Goal: Check status: Check status

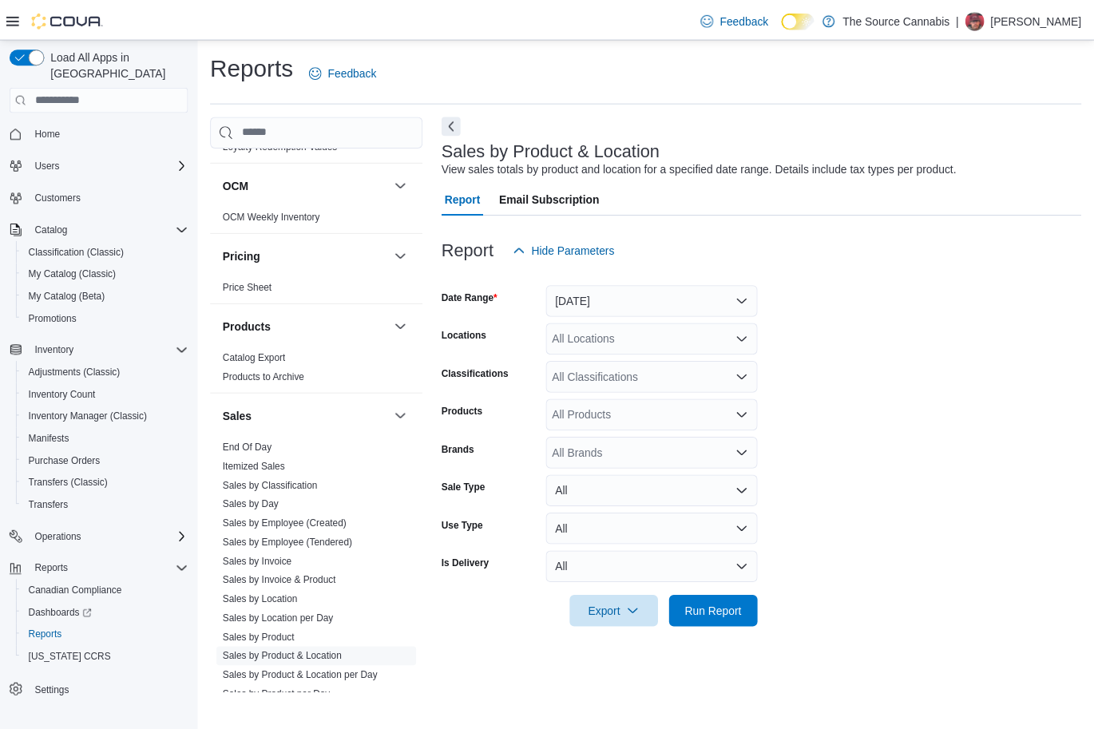
scroll to position [878, 0]
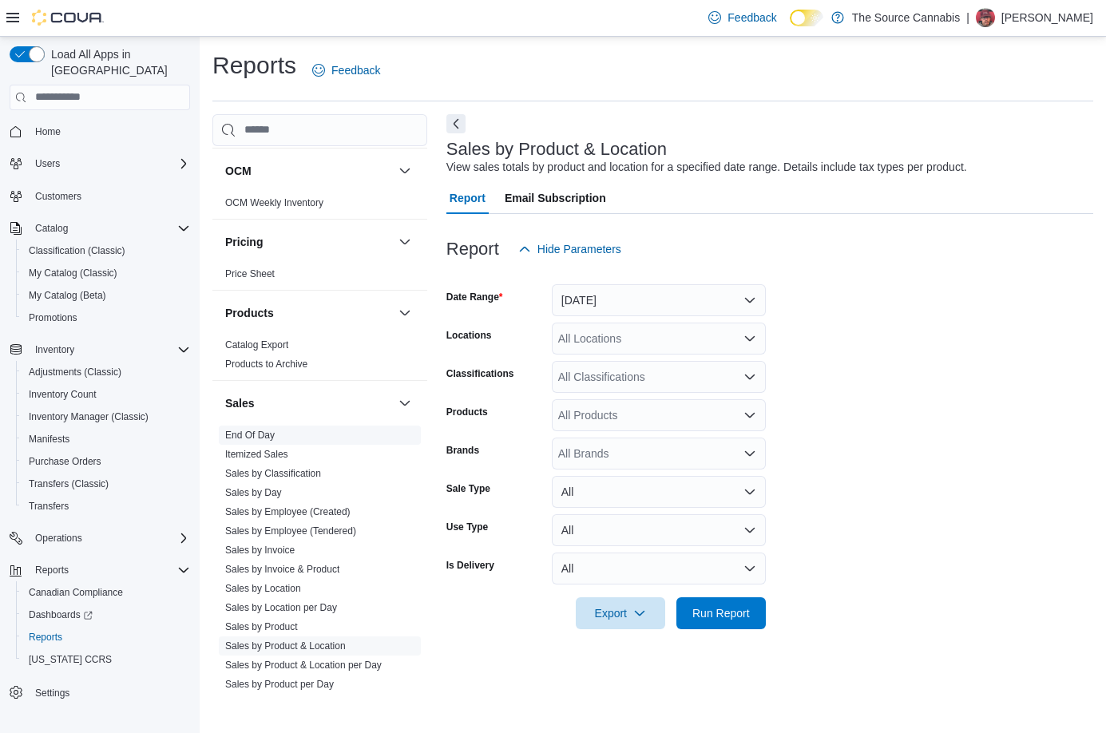
click at [252, 438] on link "End Of Day" at bounding box center [250, 435] width 50 height 11
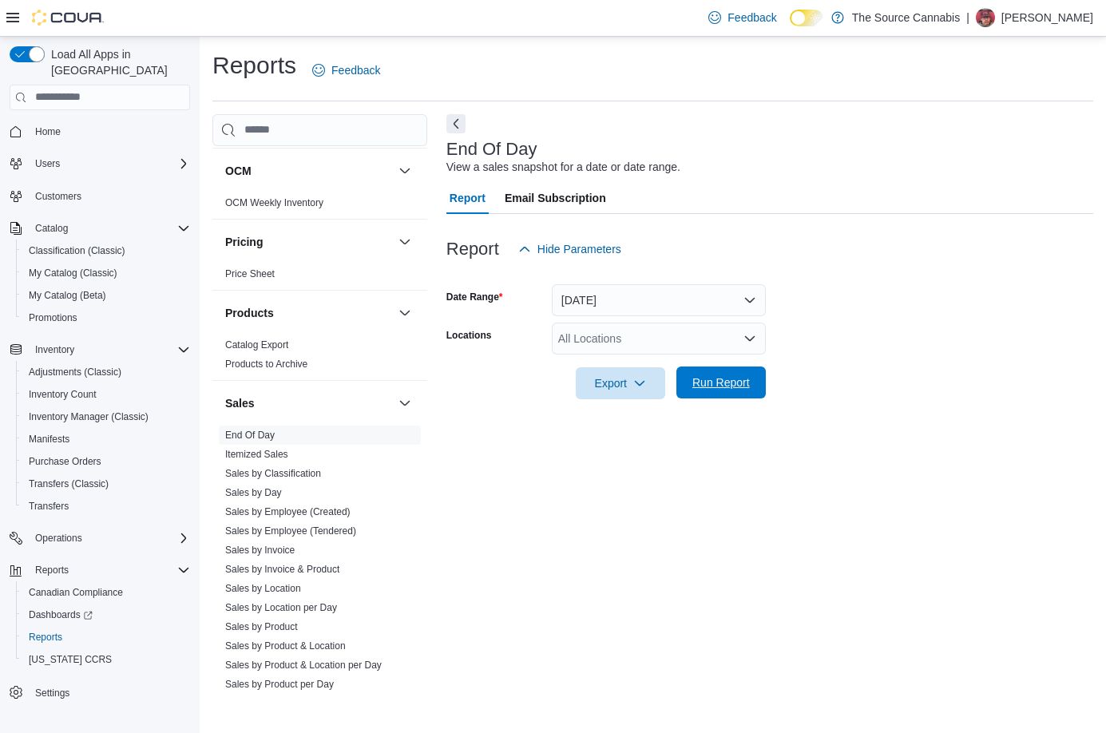
click at [710, 387] on span "Run Report" at bounding box center [720, 382] width 57 height 16
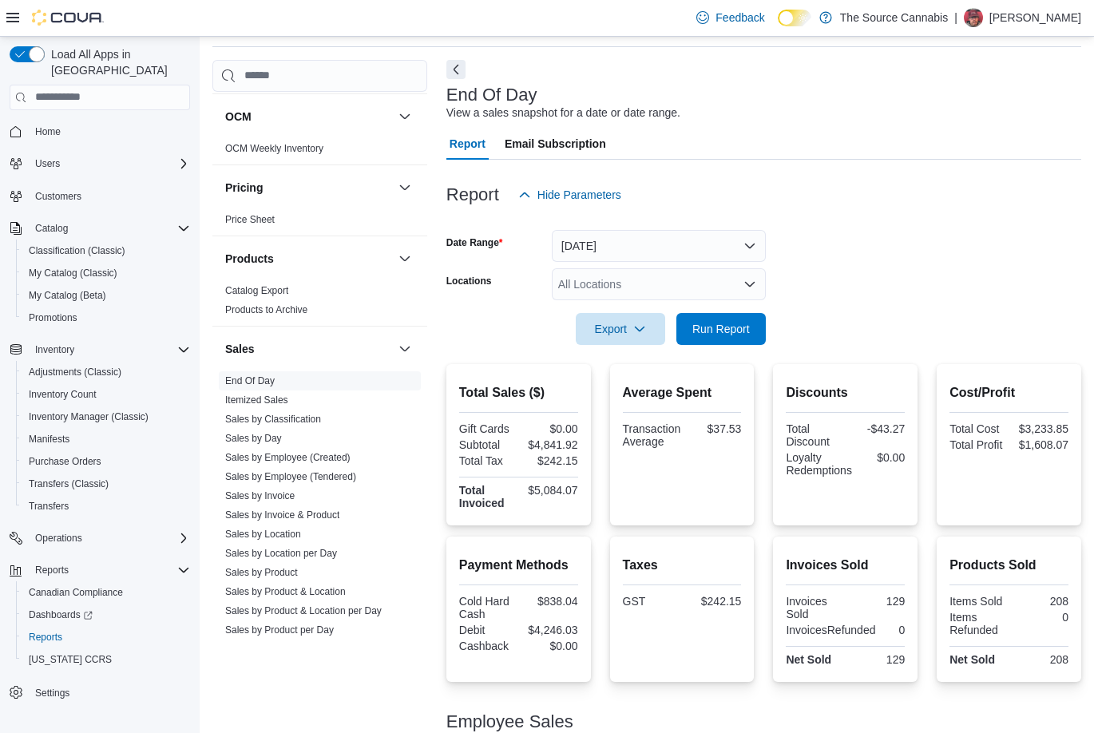
scroll to position [137, 0]
